Goal: Understand process/instructions: Learn how to perform a task or action

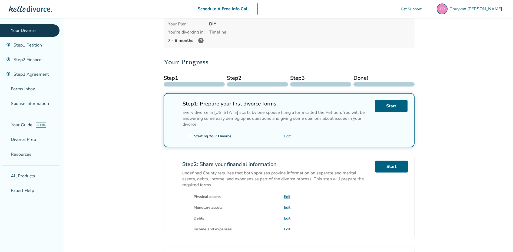
scroll to position [27, 0]
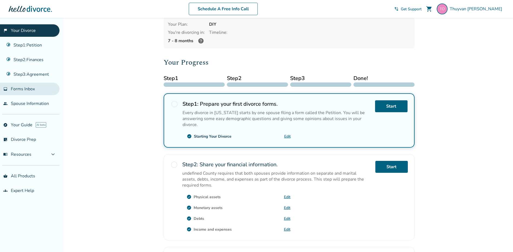
click at [29, 87] on span "Forms Inbox" at bounding box center [23, 89] width 24 height 6
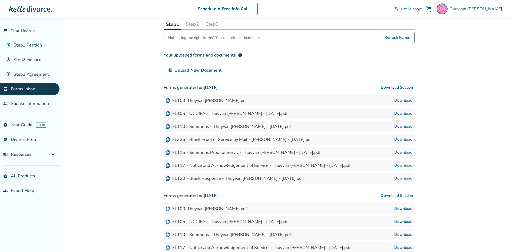
click at [399, 153] on link "Download" at bounding box center [404, 152] width 18 height 6
click at [32, 60] on link "Step 2 : Finances" at bounding box center [30, 60] width 60 height 12
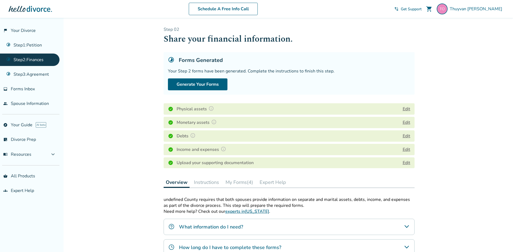
click at [463, 34] on div "Added to cart Step 0 2 Share your financial information. Forms Generated Your S…" at bounding box center [256, 193] width 513 height 350
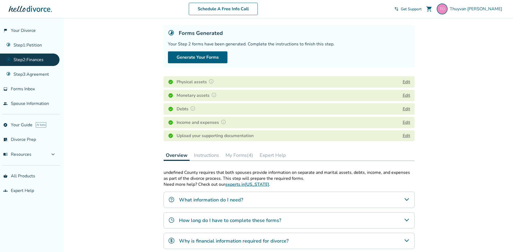
click at [214, 156] on button "Instructions" at bounding box center [206, 155] width 29 height 11
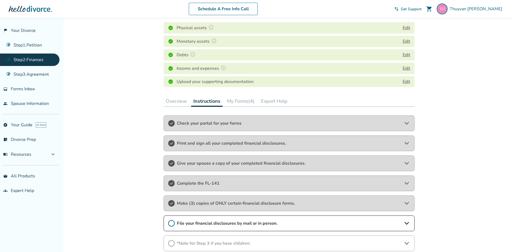
scroll to position [108, 0]
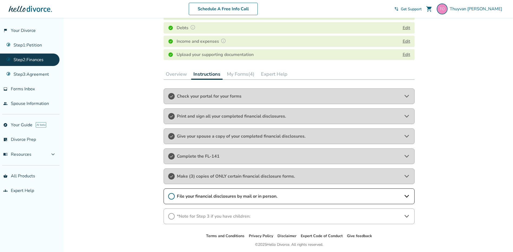
click at [281, 176] on span "Make (3) copies of ONLY certain financial disclosure forms." at bounding box center [289, 176] width 225 height 6
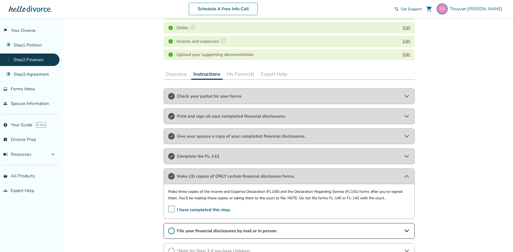
scroll to position [162, 0]
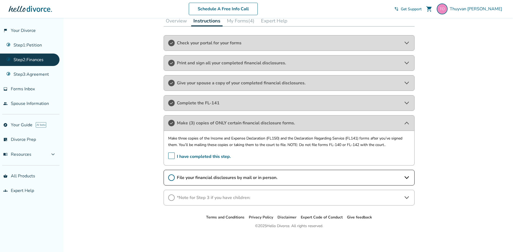
click at [191, 200] on span "*Note for Step 3 if you have children:" at bounding box center [289, 198] width 225 height 6
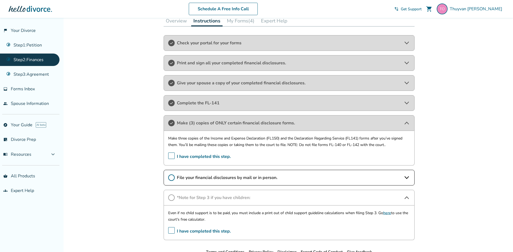
click at [388, 214] on link "here" at bounding box center [387, 213] width 8 height 5
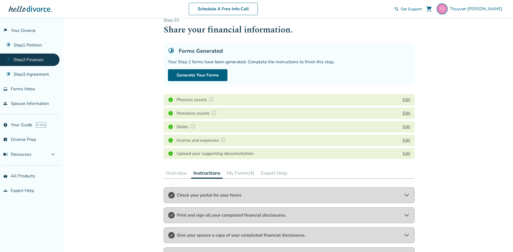
scroll to position [0, 0]
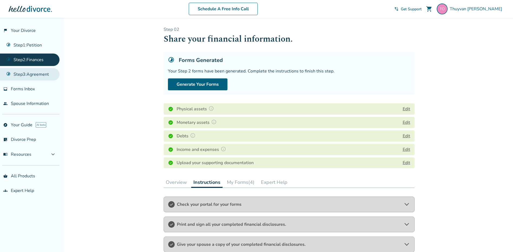
click at [39, 78] on link "Step 3 : Agreement" at bounding box center [30, 74] width 60 height 12
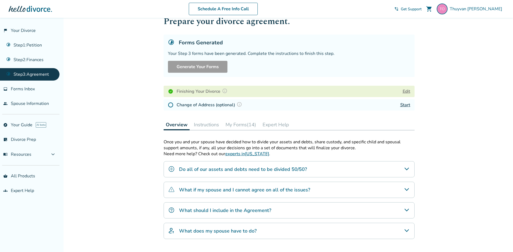
scroll to position [27, 0]
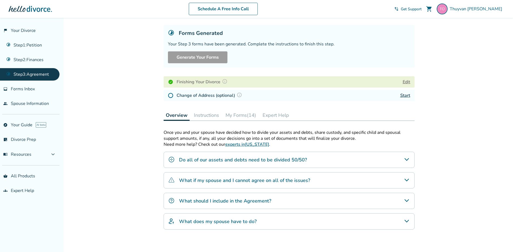
click at [264, 204] on h4 "What should I include in the Agreement?" at bounding box center [225, 201] width 92 height 7
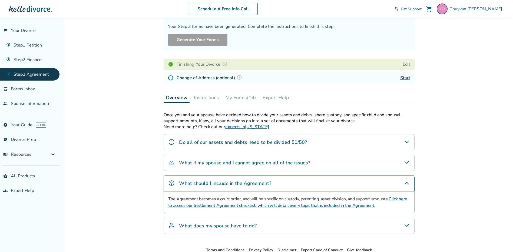
scroll to position [54, 0]
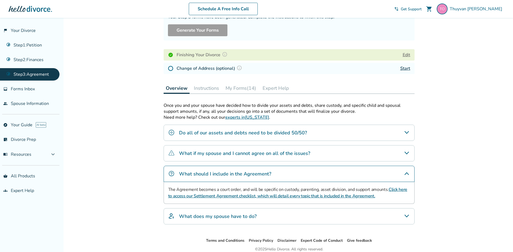
click at [281, 197] on link "Click here to access our Settlement Agreement checklist, which will detail ever…" at bounding box center [287, 193] width 239 height 12
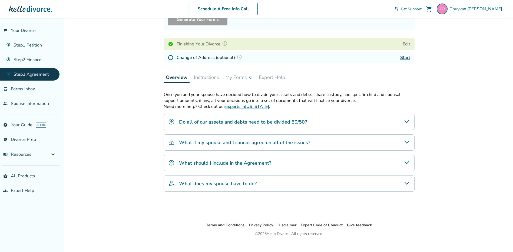
scroll to position [72, 0]
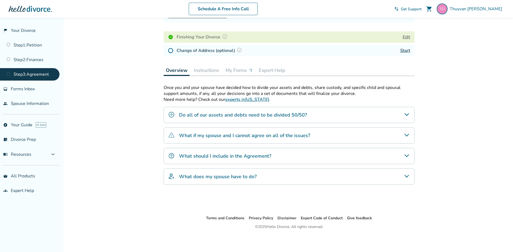
click at [260, 173] on div "What does my spouse have to do?" at bounding box center [289, 177] width 251 height 16
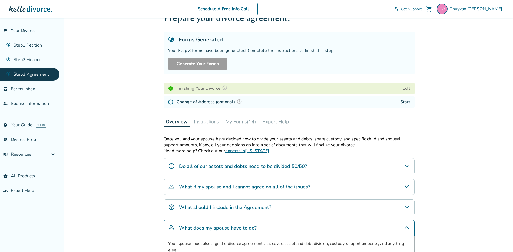
scroll to position [0, 0]
